Goal: Obtain resource: Obtain resource

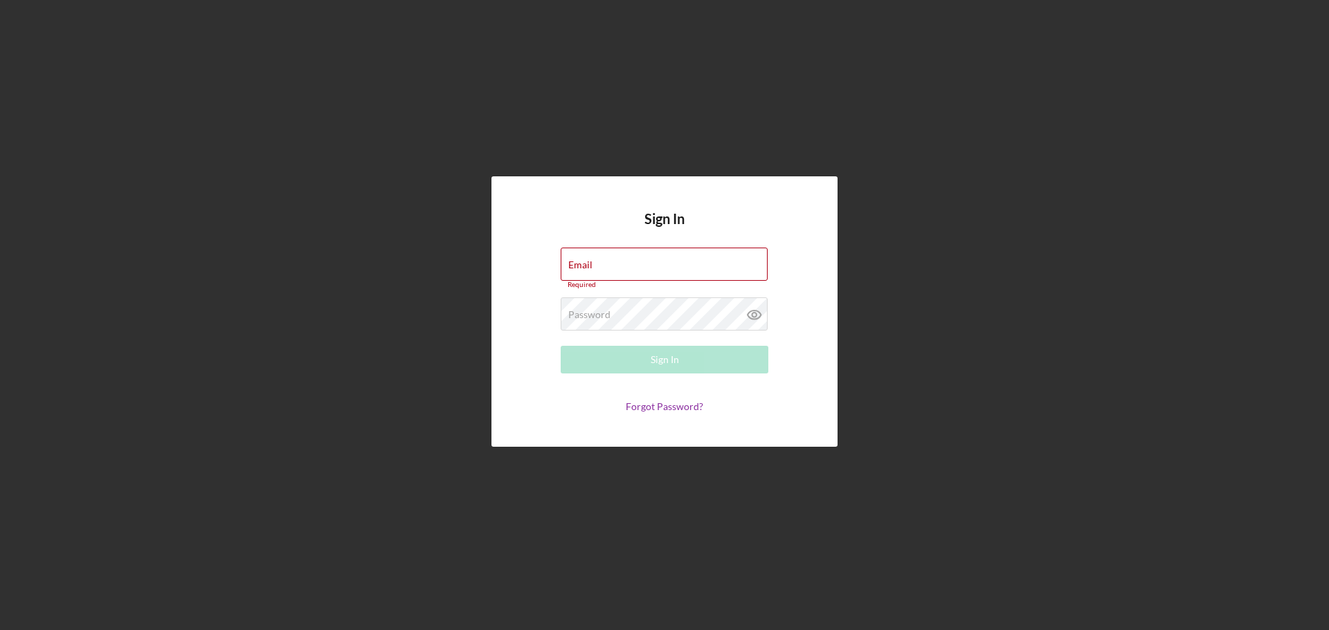
type input "[EMAIL_ADDRESS][DOMAIN_NAME]"
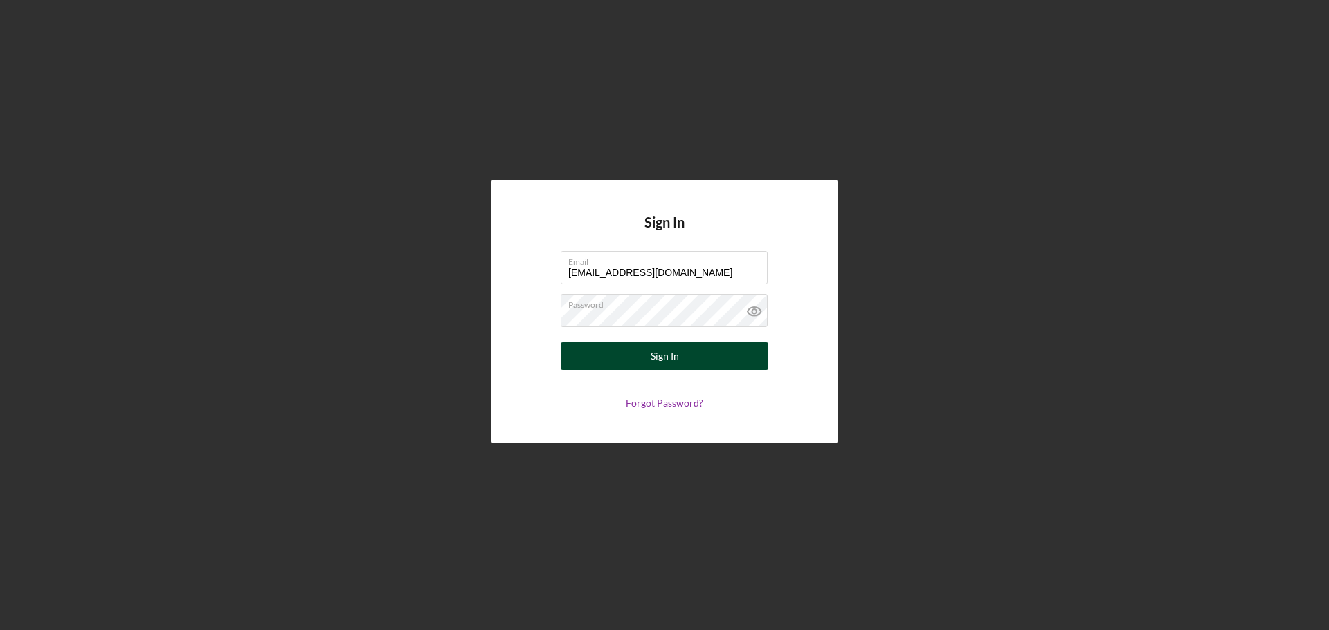
click at [682, 353] on button "Sign In" at bounding box center [665, 357] width 208 height 28
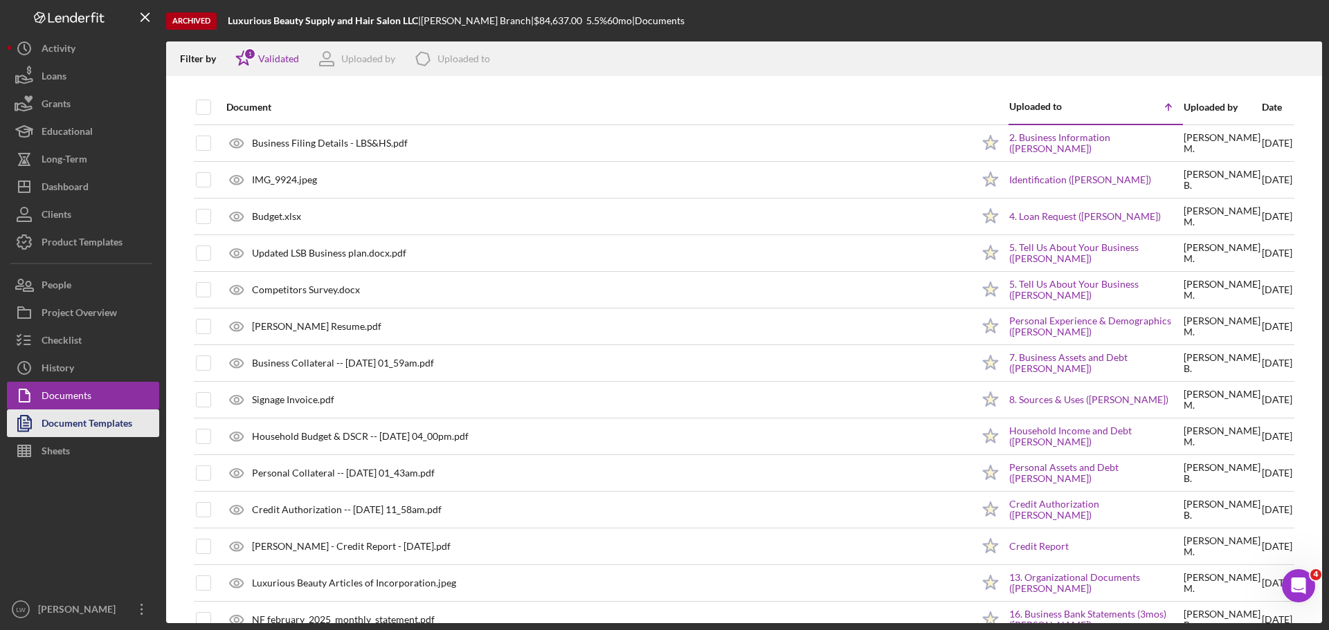
click at [95, 424] on div "Document Templates" at bounding box center [87, 425] width 91 height 31
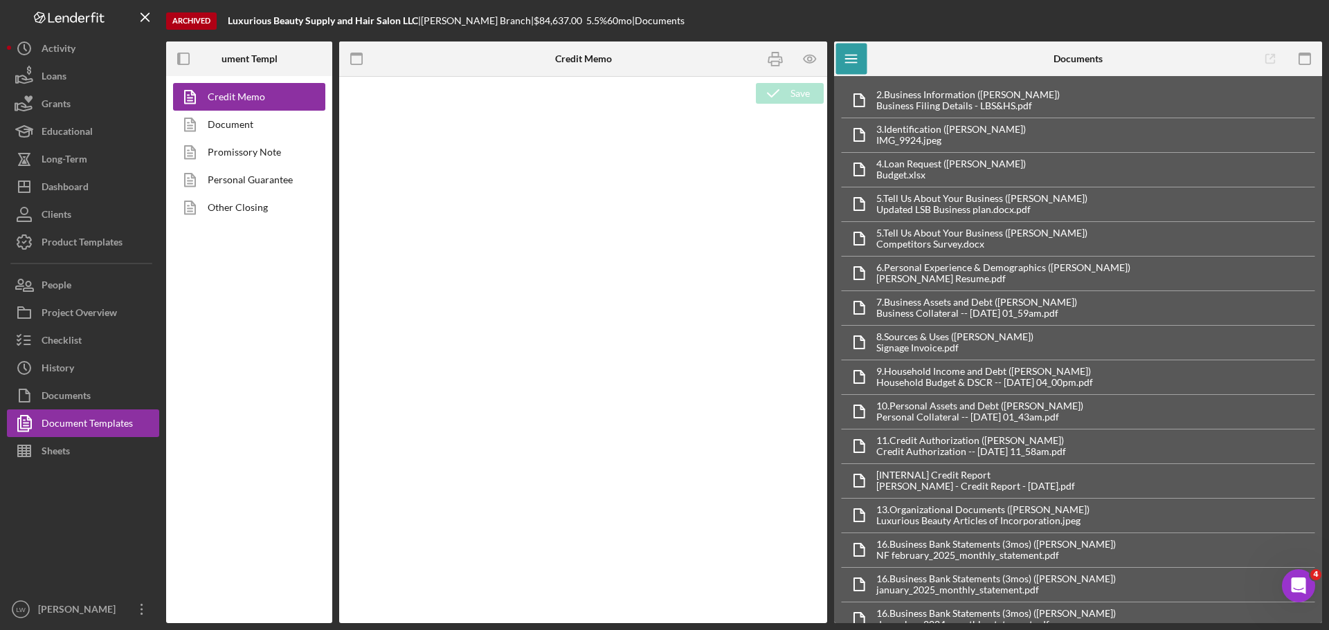
type textarea "<h2>MCCD Loan Presentation-<span id="Org_Title" class="template-field mceNonEdi…"
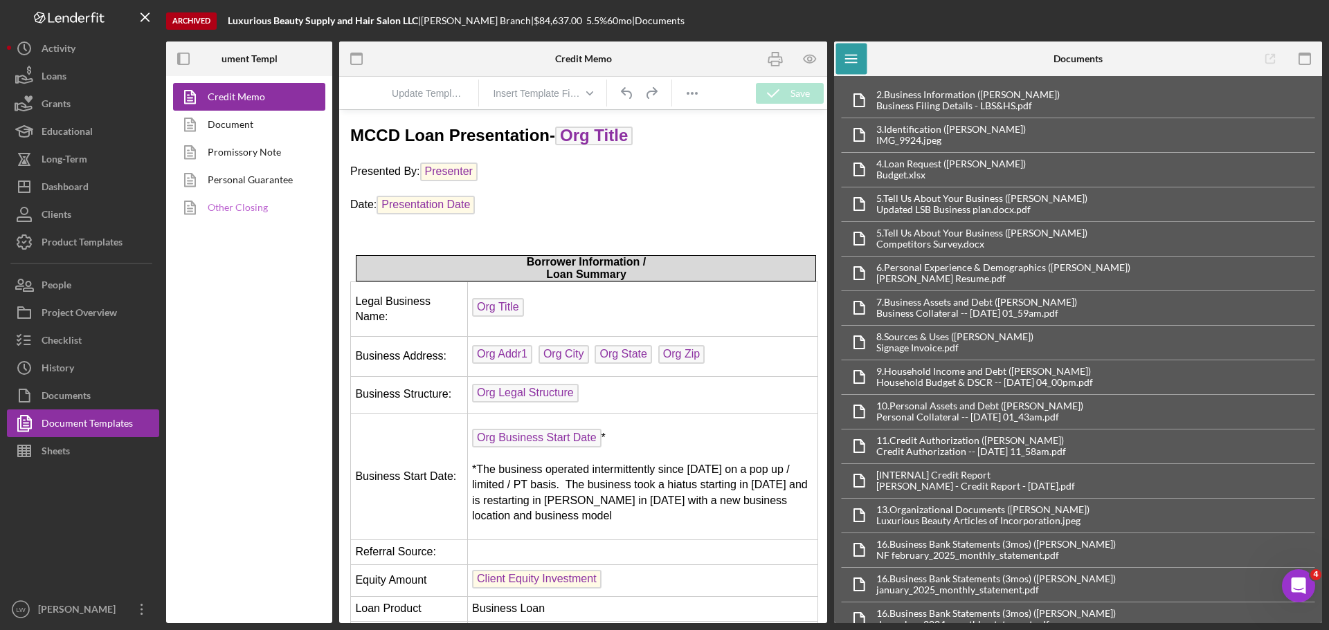
click at [256, 199] on link "Other Closing" at bounding box center [245, 208] width 145 height 28
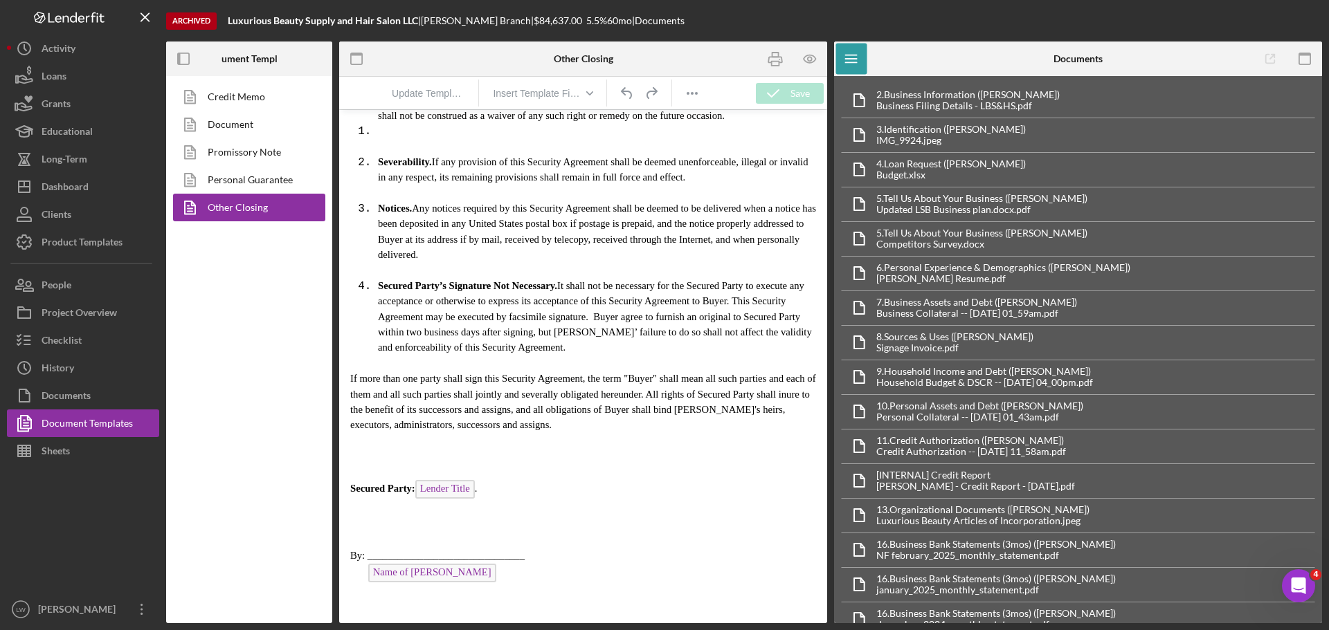
scroll to position [3246, 0]
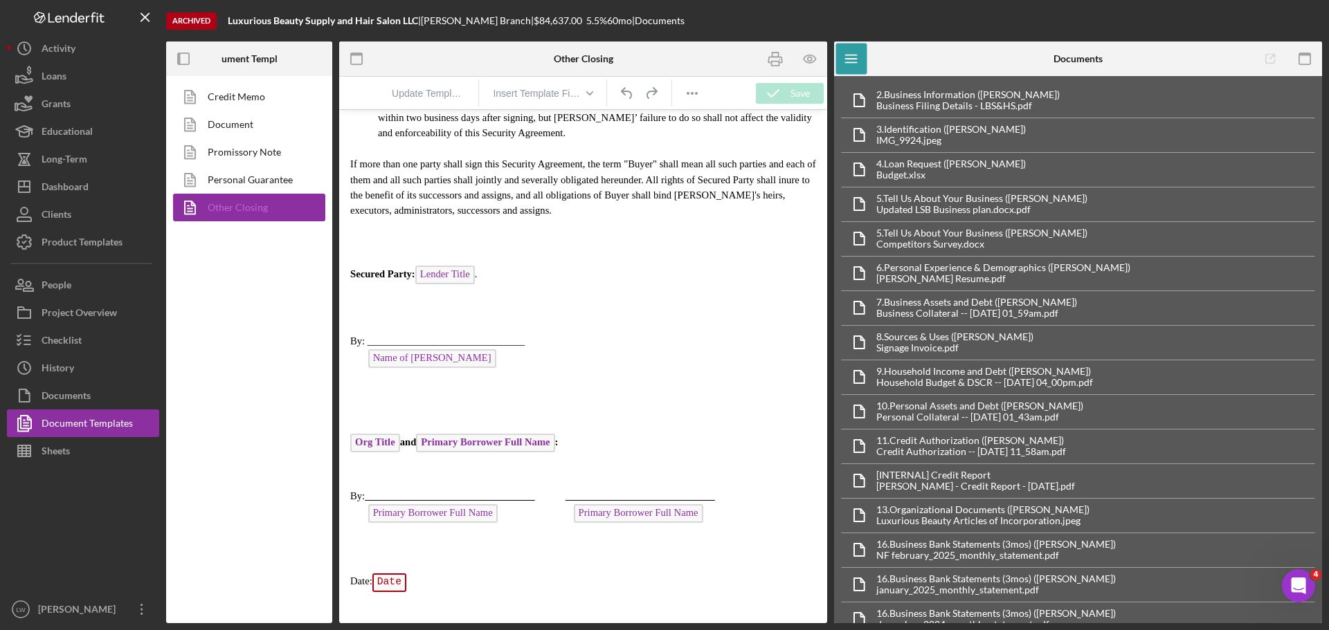
click at [239, 210] on link "Other Closing" at bounding box center [245, 208] width 145 height 28
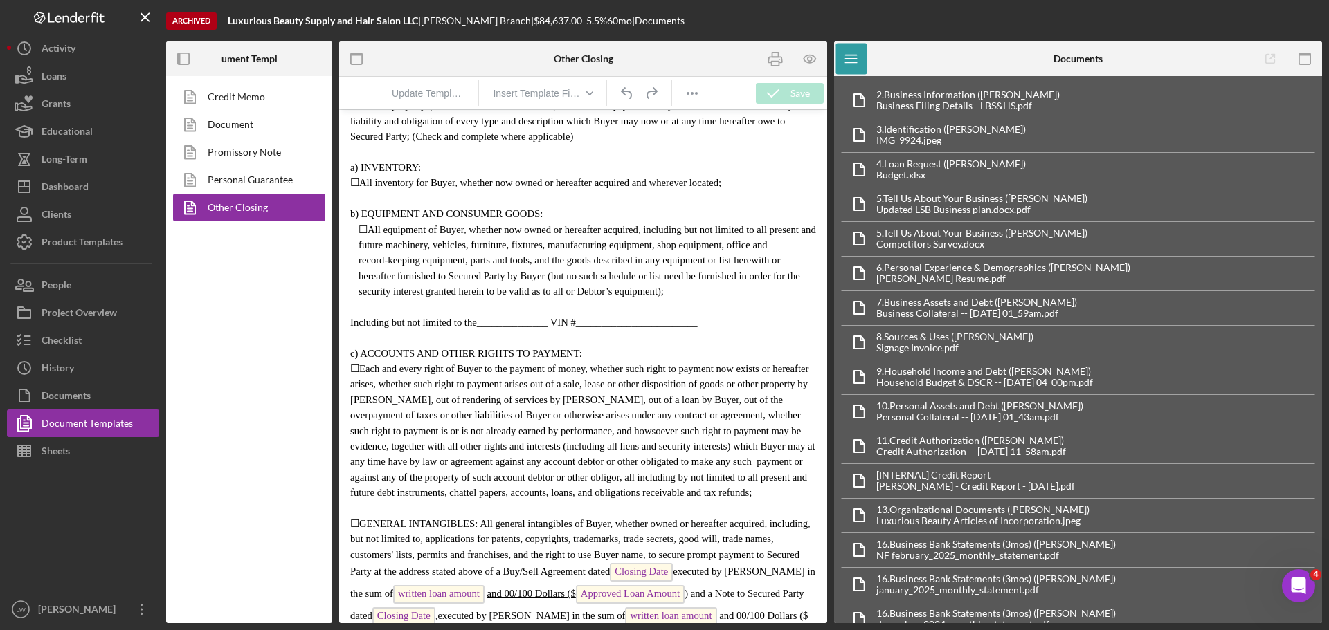
scroll to position [0, 0]
